Goal: Navigation & Orientation: Find specific page/section

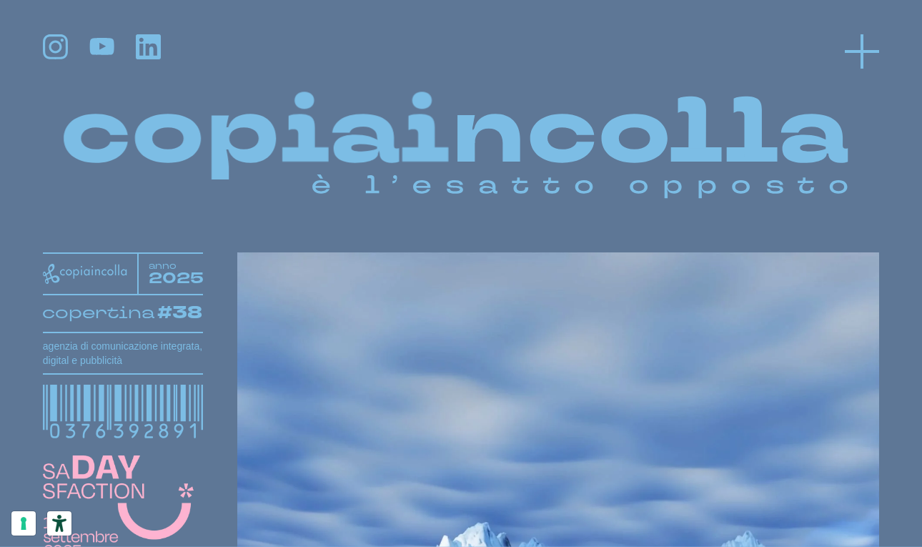
click at [867, 47] on icon at bounding box center [861, 51] width 34 height 34
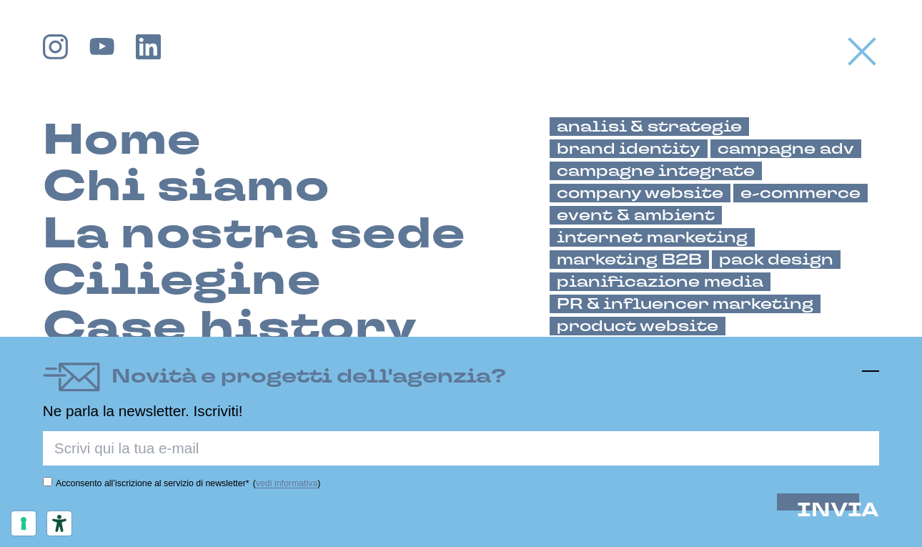
click at [874, 367] on icon at bounding box center [870, 370] width 17 height 17
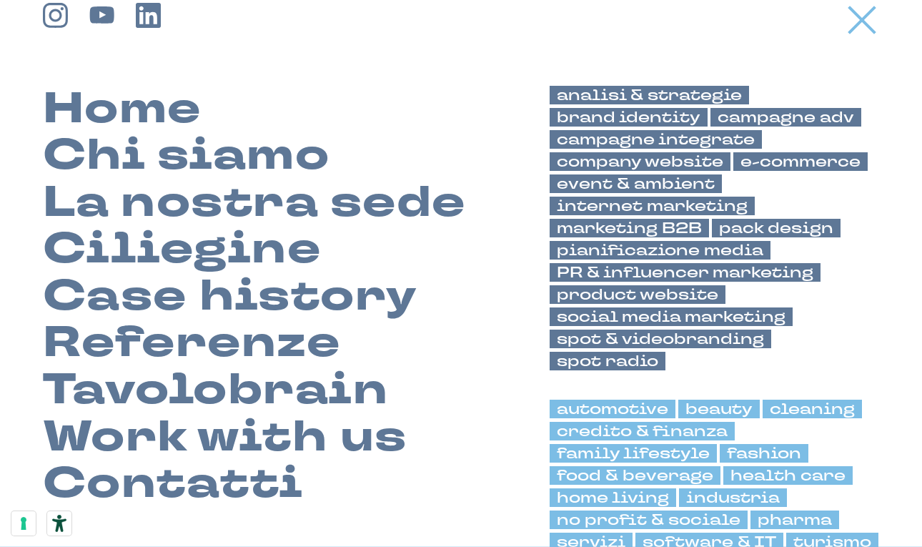
scroll to position [53, 0]
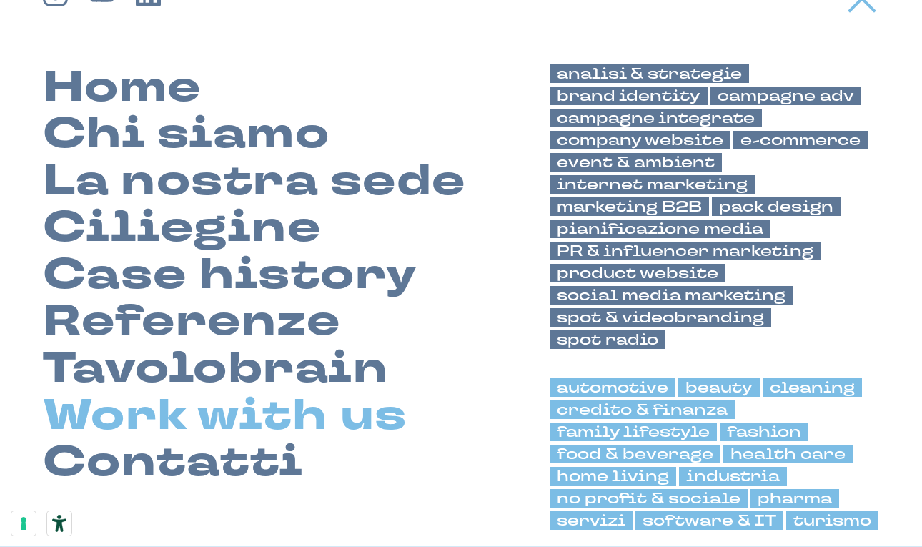
click at [271, 421] on link "Work with us" at bounding box center [225, 415] width 364 height 47
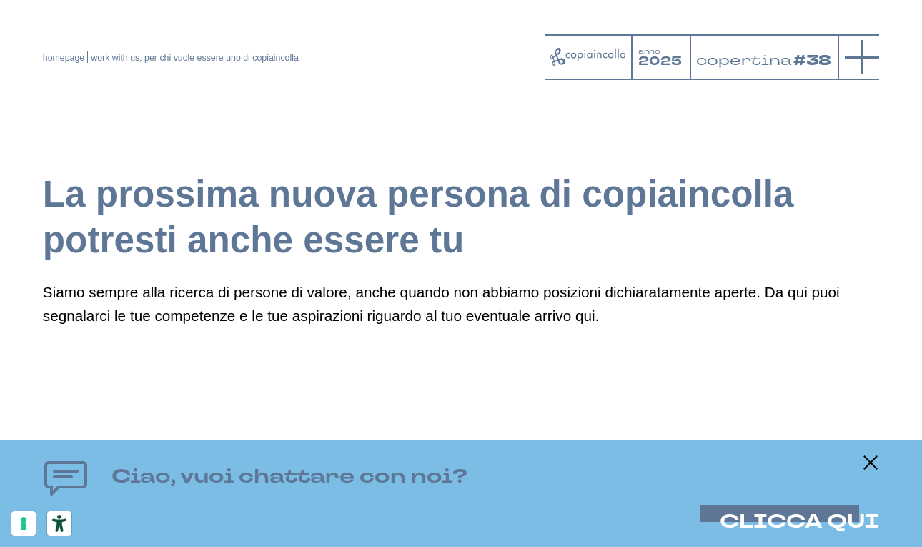
click at [854, 59] on icon at bounding box center [861, 57] width 34 height 34
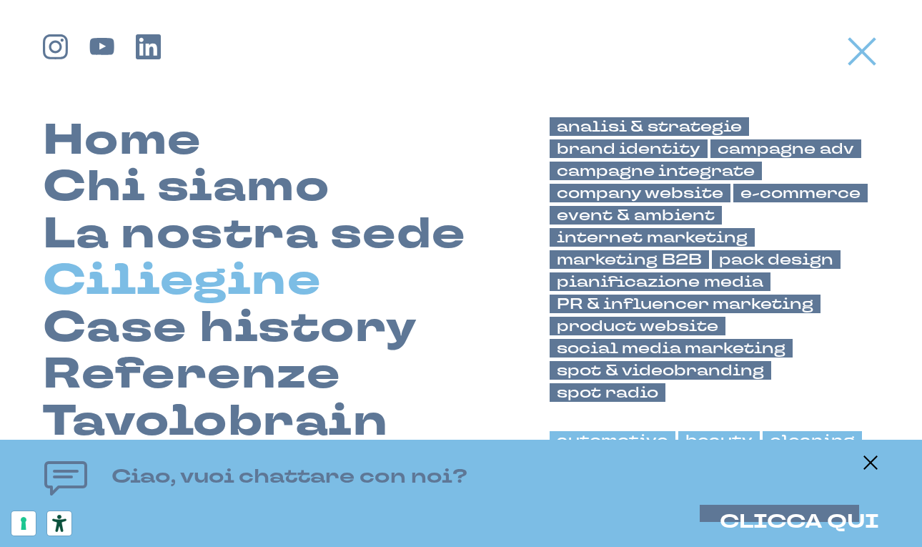
click at [233, 271] on link "Ciliegine" at bounding box center [182, 280] width 278 height 47
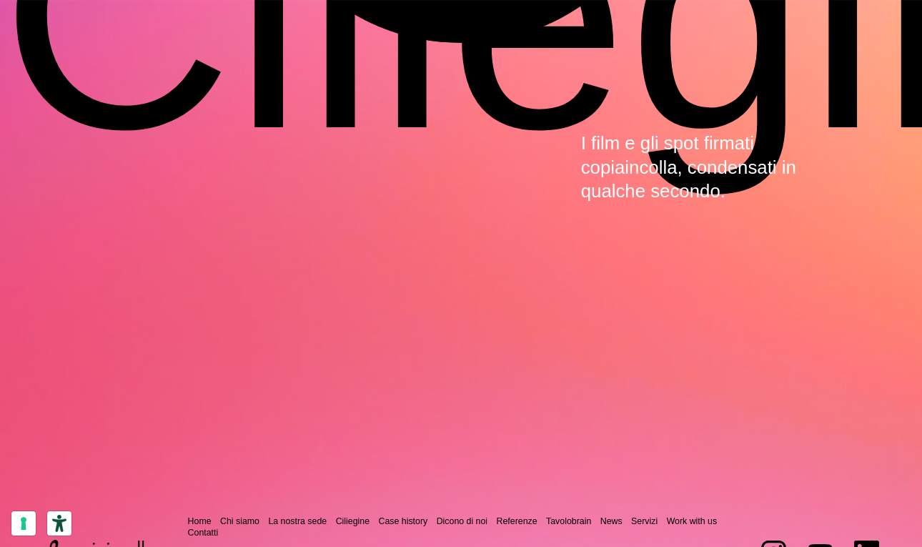
scroll to position [3933, 0]
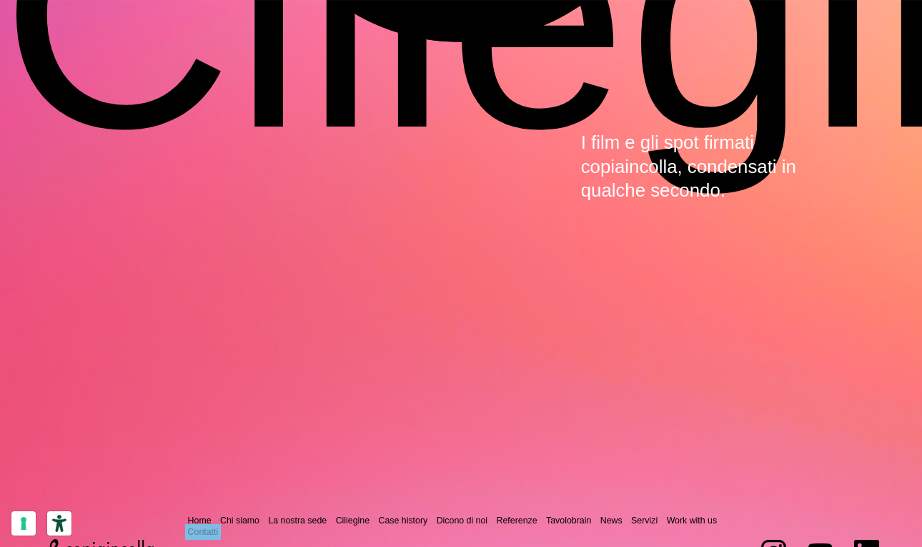
click at [199, 527] on link "Contatti" at bounding box center [203, 532] width 31 height 10
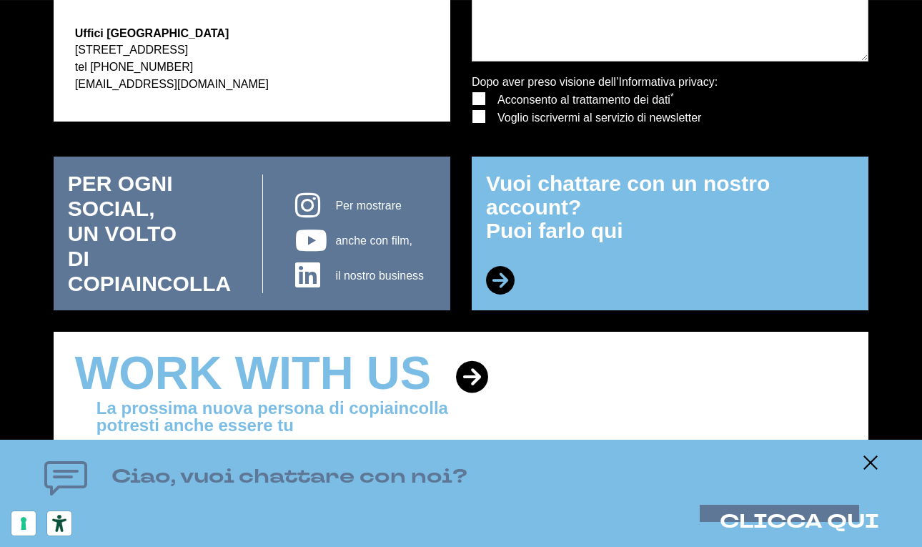
scroll to position [562, 0]
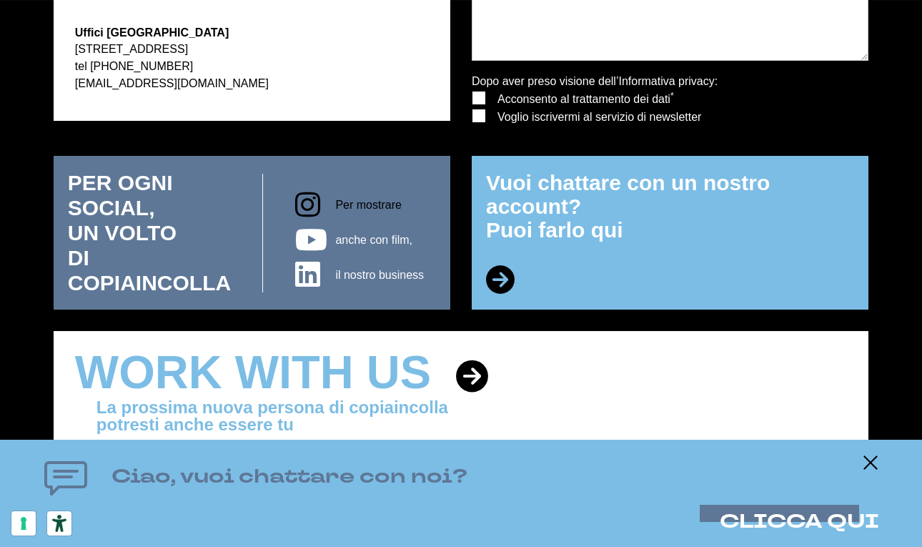
click at [366, 207] on span "Per mostrare" at bounding box center [368, 205] width 66 height 12
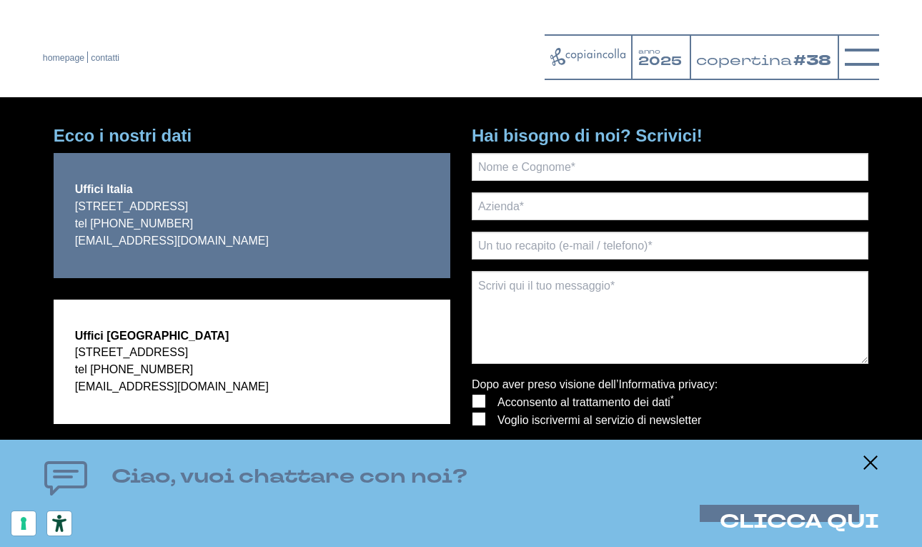
scroll to position [185, 0]
